Goal: Information Seeking & Learning: Learn about a topic

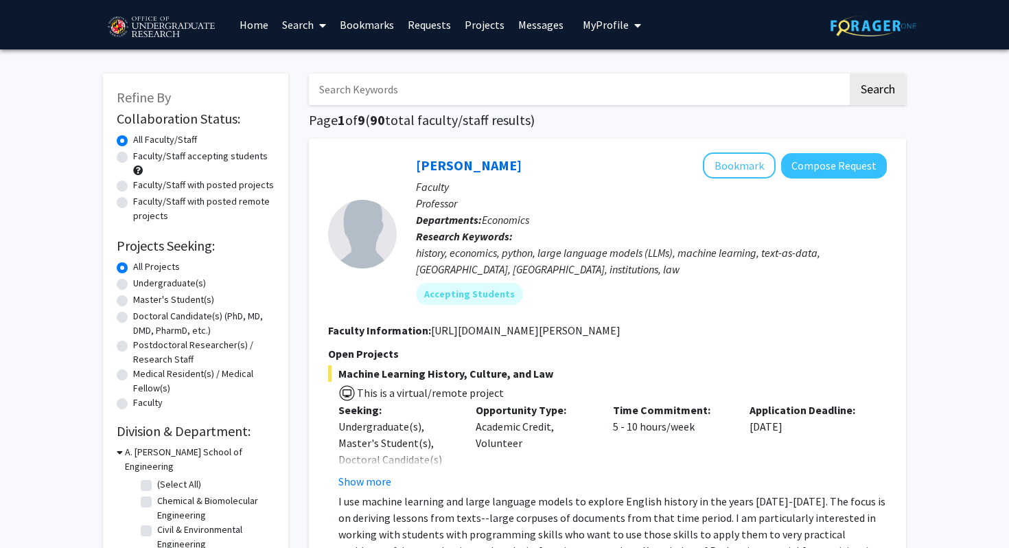
click at [133, 283] on label "Undergraduate(s)" at bounding box center [169, 283] width 73 height 14
click at [133, 283] on input "Undergraduate(s)" at bounding box center [137, 280] width 9 height 9
radio input "true"
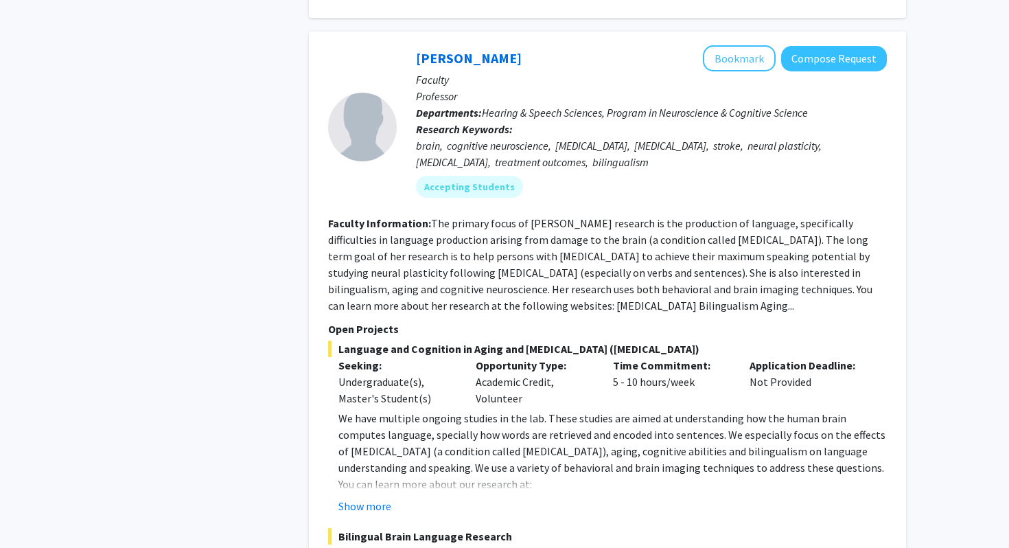
scroll to position [1802, 0]
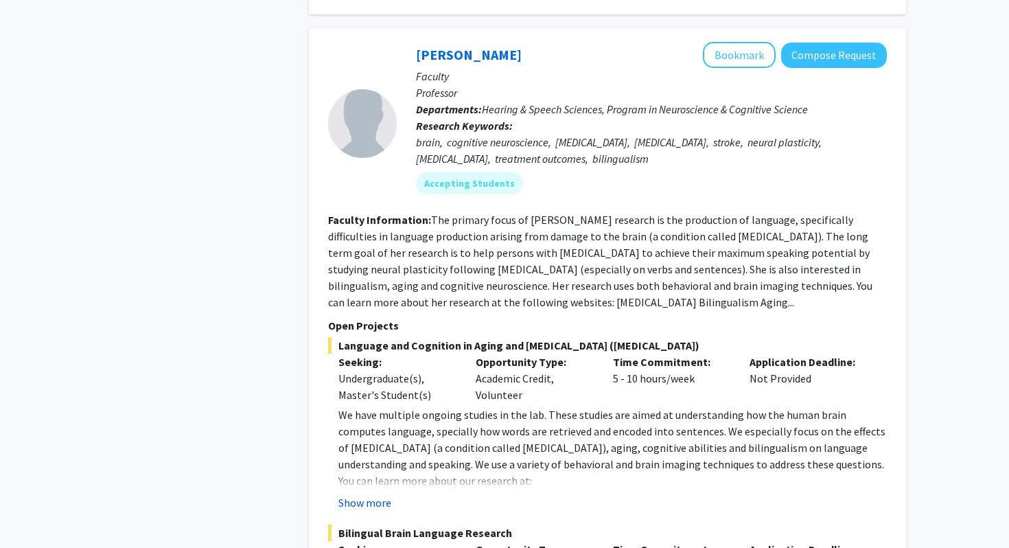
click at [367, 494] on button "Show more" at bounding box center [364, 502] width 53 height 16
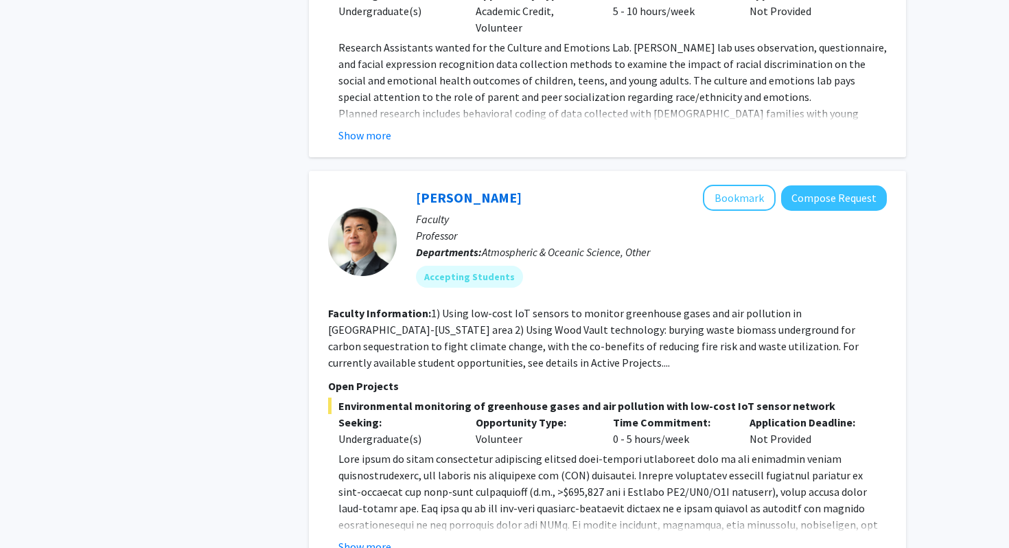
scroll to position [6398, 0]
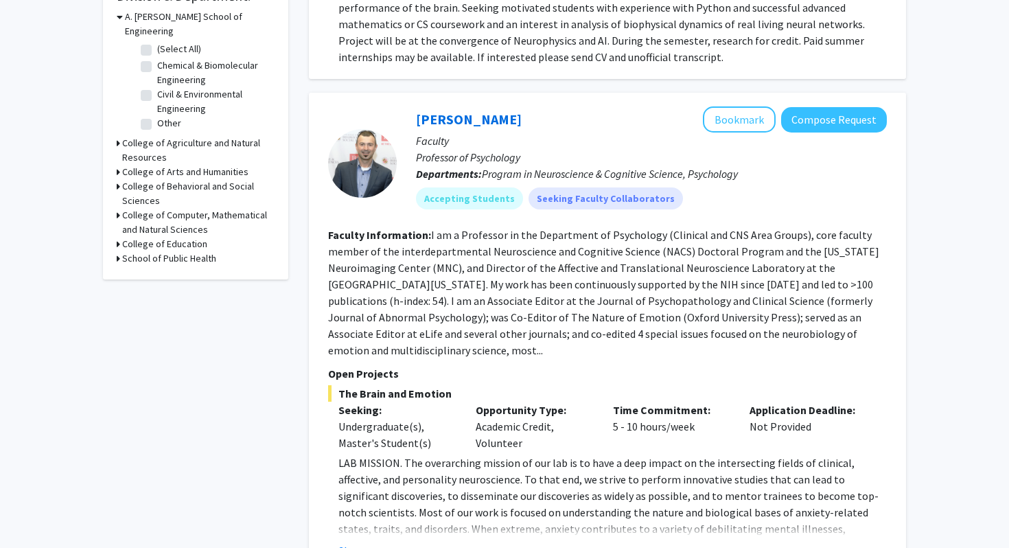
scroll to position [434, 0]
click at [371, 543] on div "[PERSON_NAME] Bookmark Compose Request Faculty Professor of Psychology Departme…" at bounding box center [607, 333] width 597 height 480
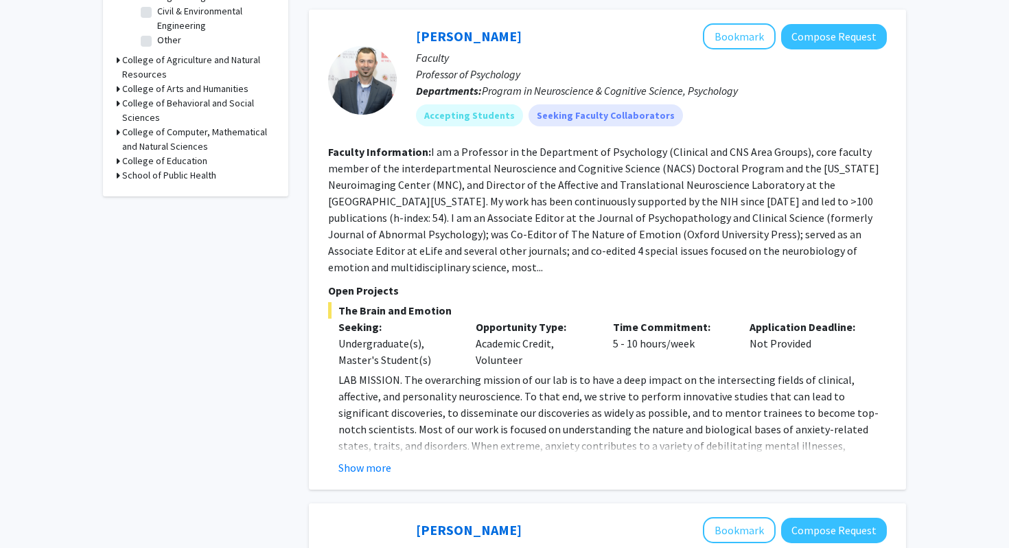
scroll to position [525, 0]
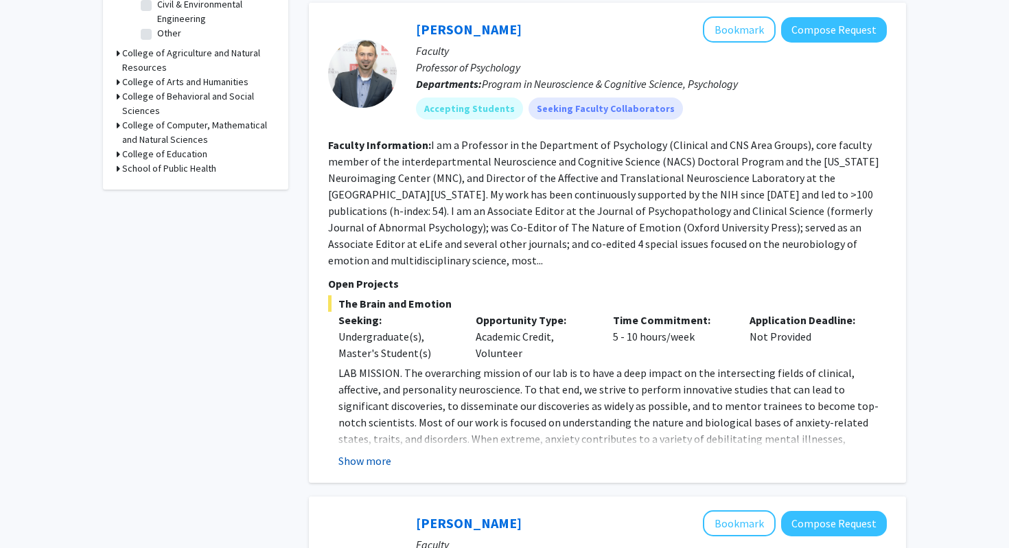
click at [365, 452] on button "Show more" at bounding box center [364, 460] width 53 height 16
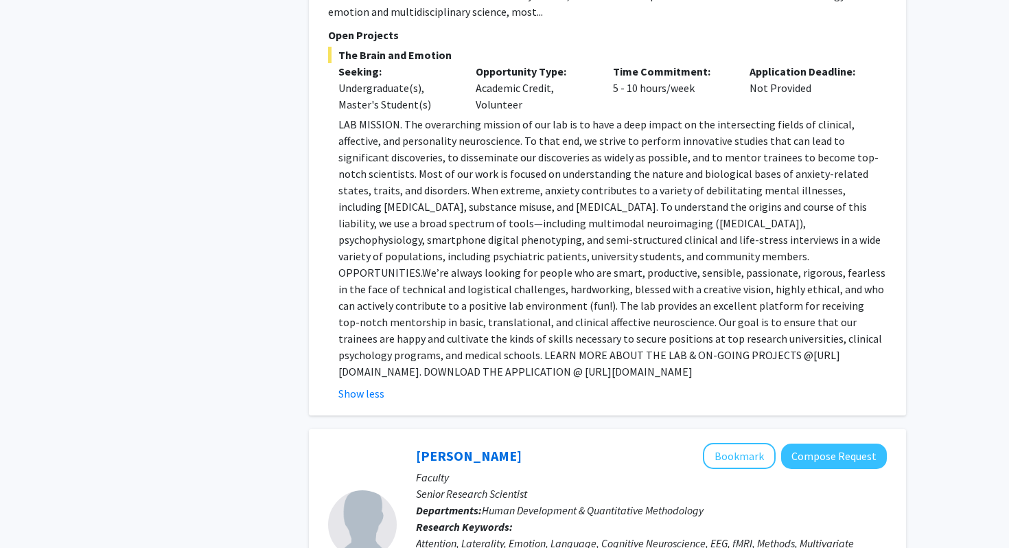
scroll to position [780, 0]
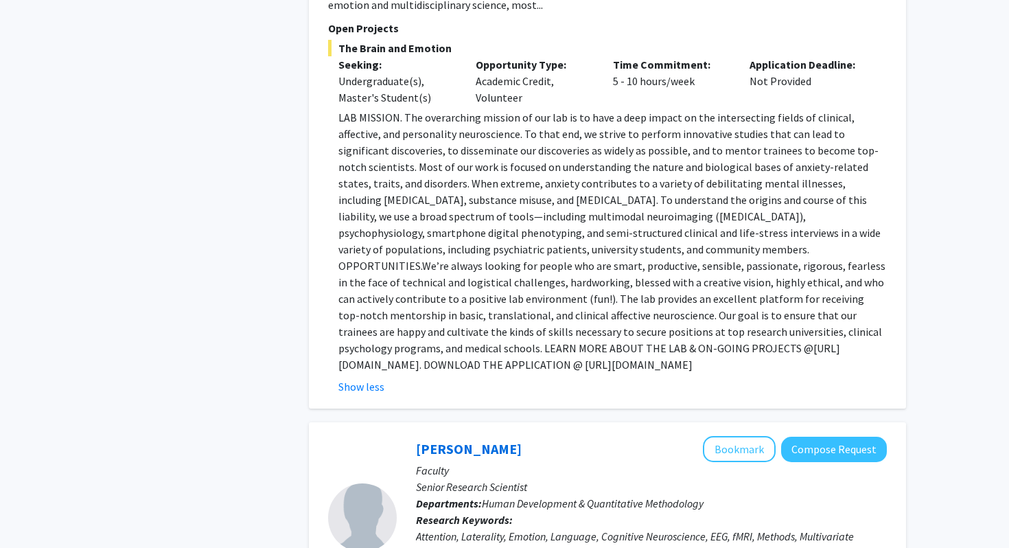
drag, startPoint x: 642, startPoint y: 347, endPoint x: 312, endPoint y: 350, distance: 330.2
click at [312, 350] on div "[PERSON_NAME] Bookmark Compose Request Faculty Professor of Psychology Departme…" at bounding box center [607, 77] width 597 height 661
copy p "[URL][DOMAIN_NAME]"
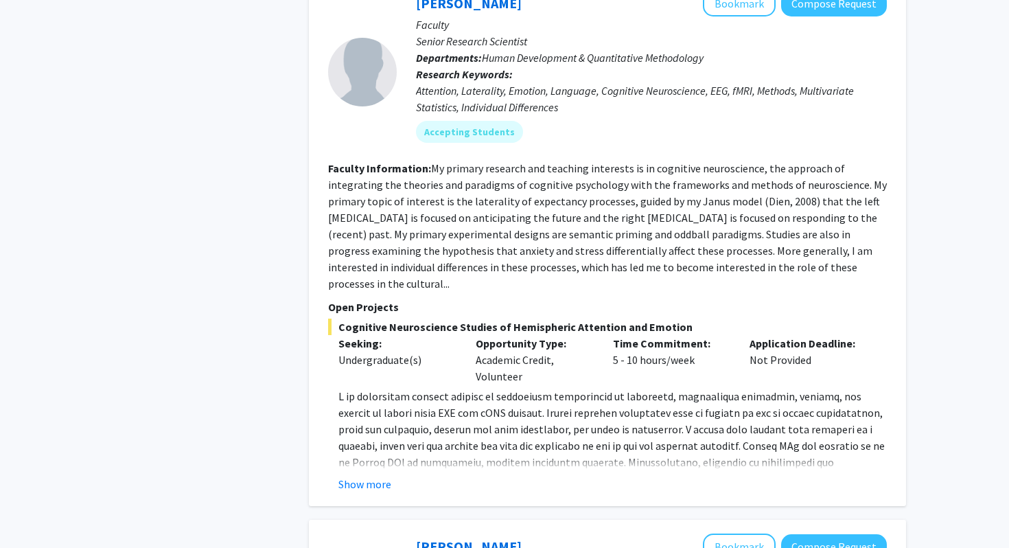
scroll to position [1229, 0]
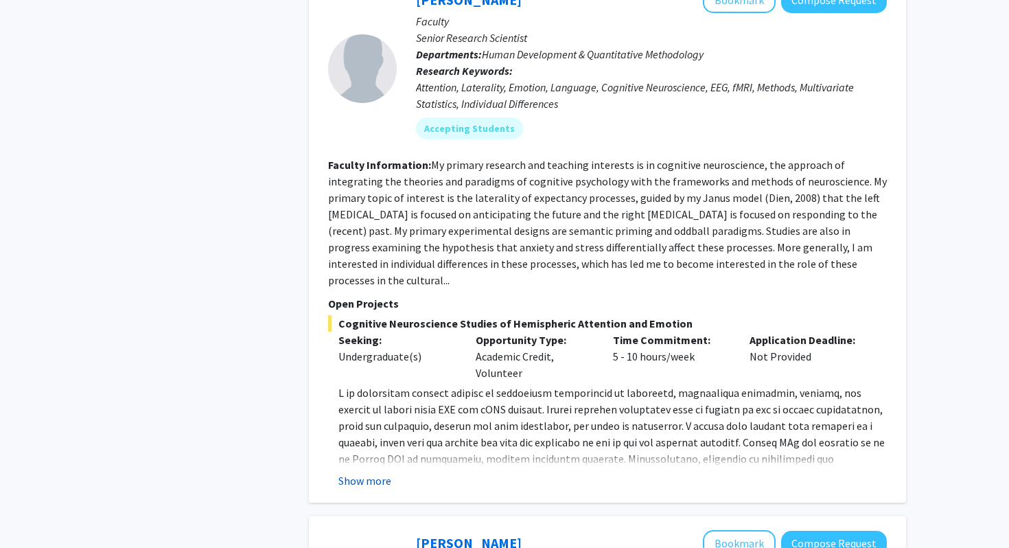
click at [358, 472] on button "Show more" at bounding box center [364, 480] width 53 height 16
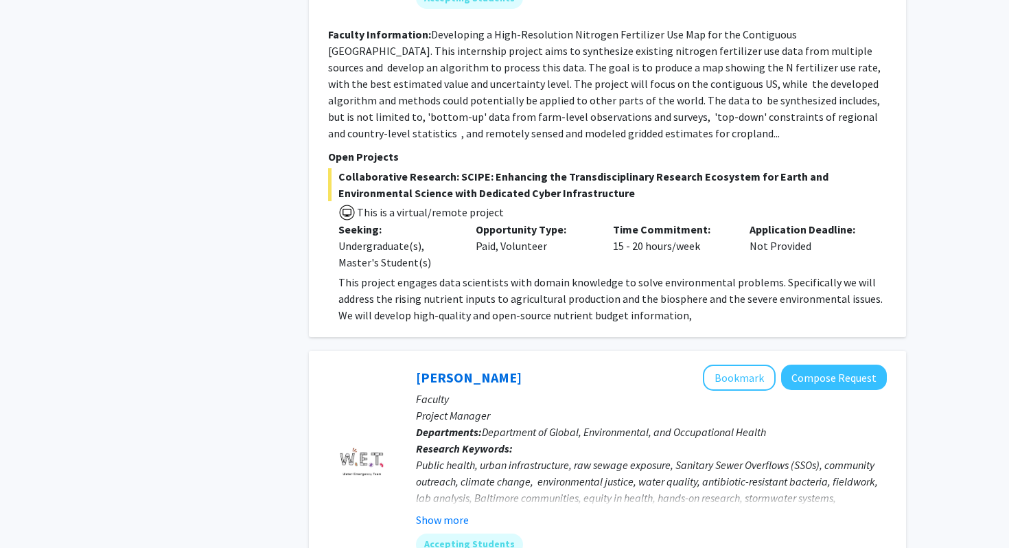
scroll to position [1986, 0]
